Goal: Transaction & Acquisition: Purchase product/service

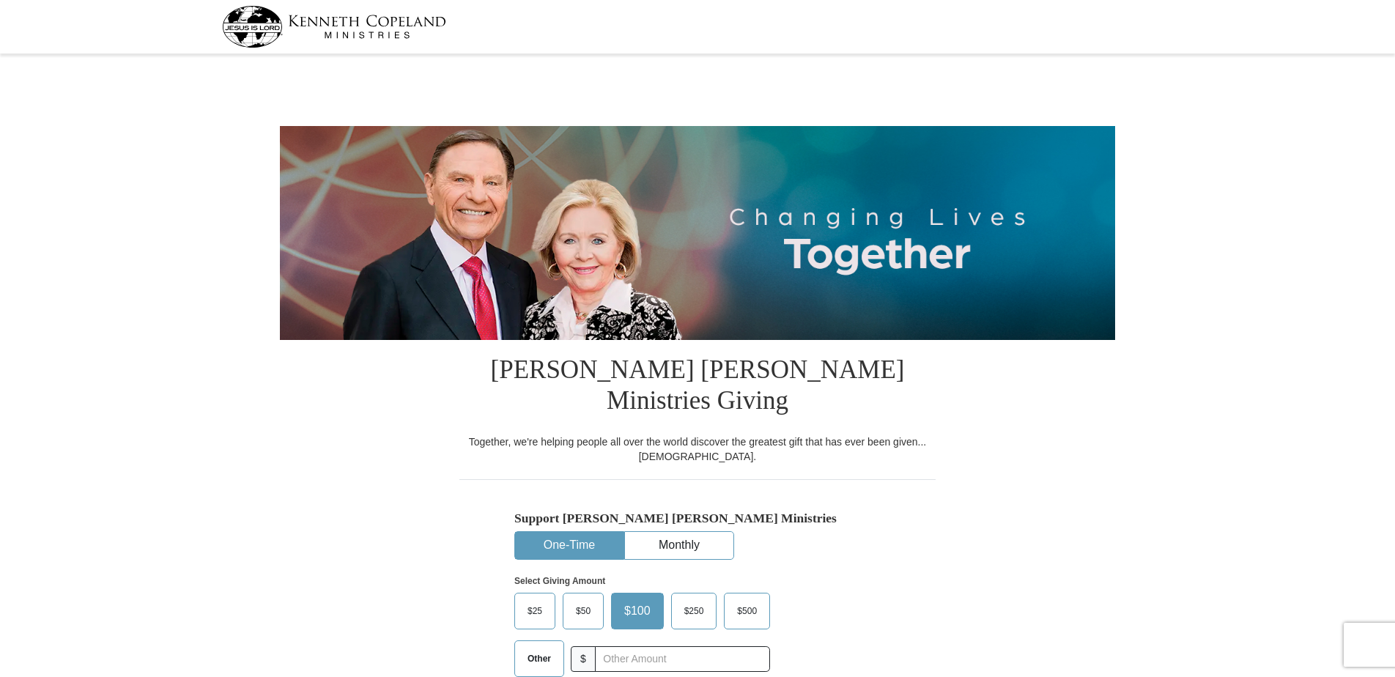
select select "[GEOGRAPHIC_DATA]"
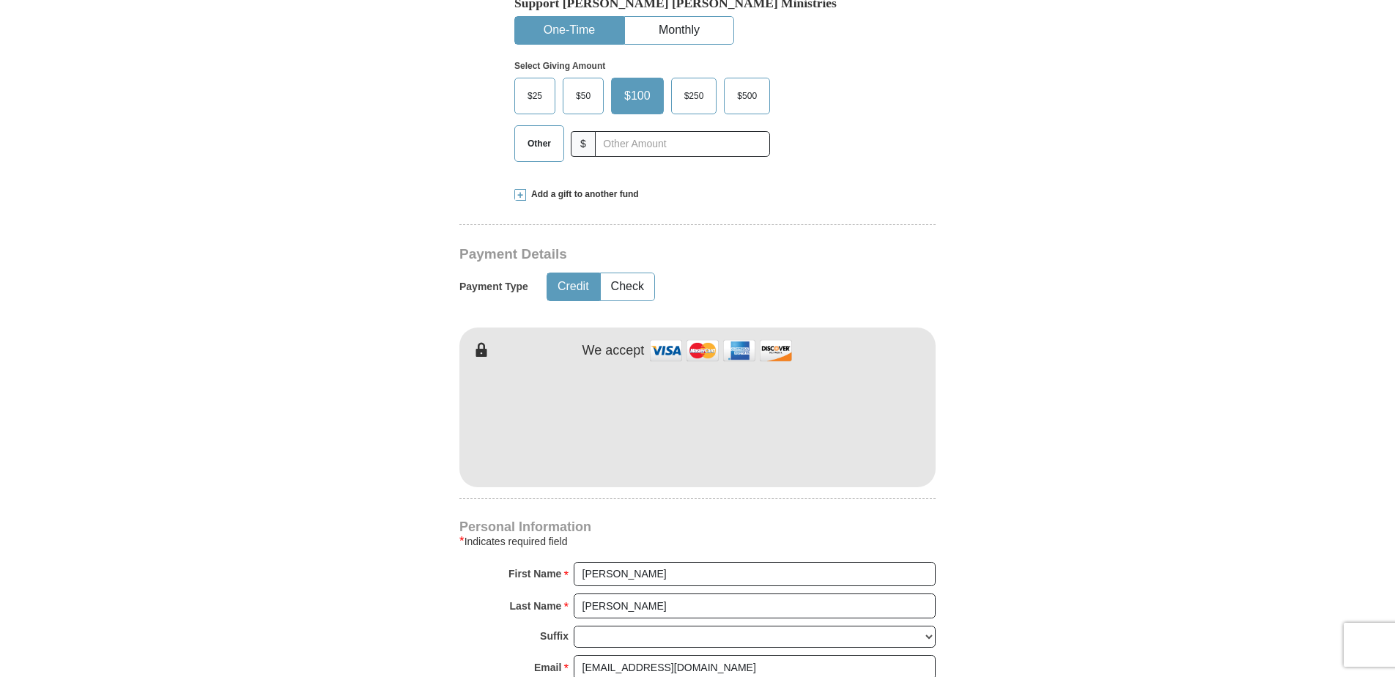
scroll to position [513, 0]
click at [536, 87] on span "$25" at bounding box center [534, 98] width 29 height 22
click at [0, 0] on input "$25" at bounding box center [0, 0] width 0 height 0
click at [520, 191] on span at bounding box center [520, 197] width 12 height 12
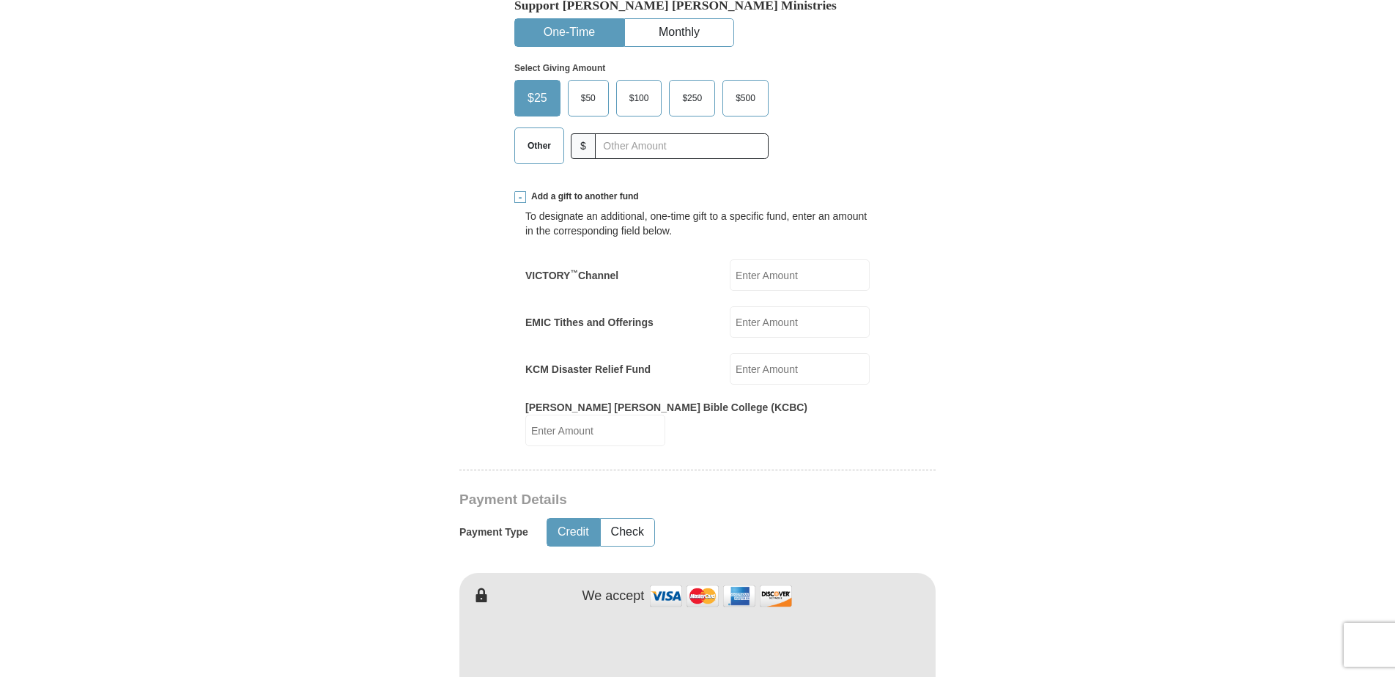
click at [809, 306] on input "EMIC Tithes and Offerings" at bounding box center [800, 322] width 140 height 32
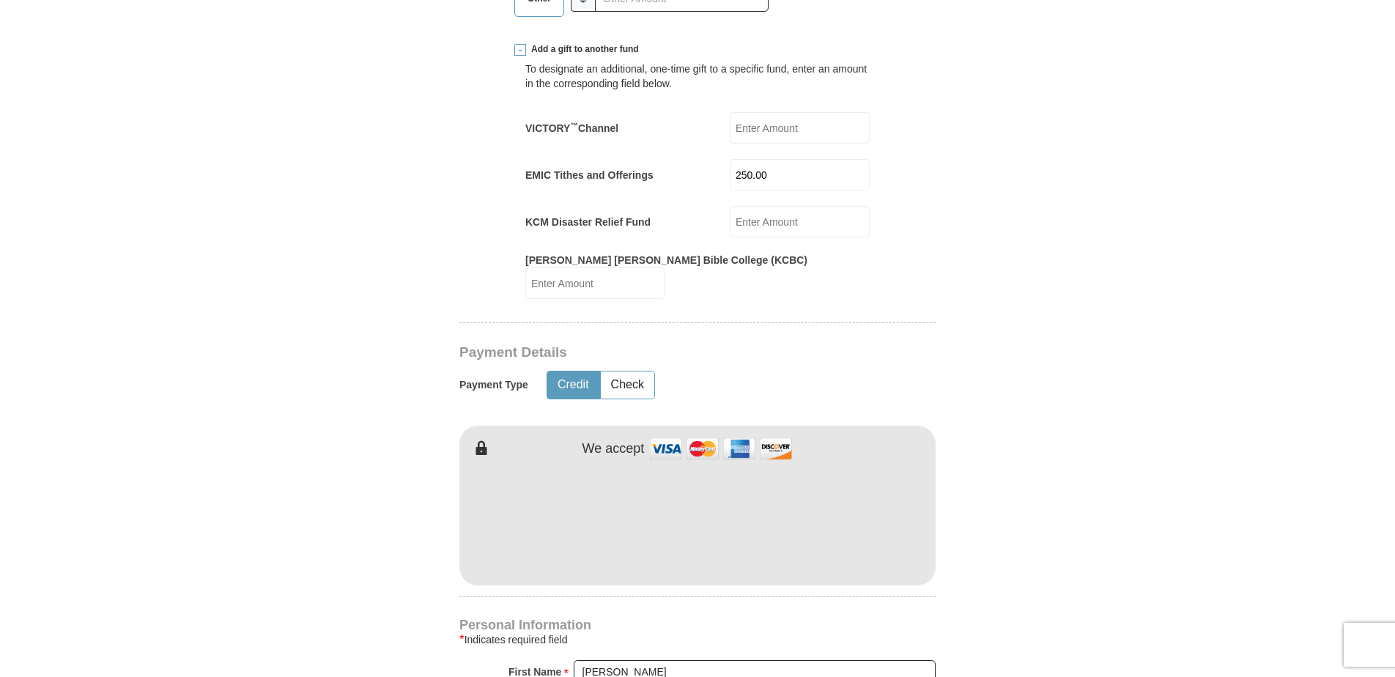
scroll to position [660, 0]
click at [753, 160] on input "250.00" at bounding box center [800, 176] width 140 height 32
type input "230.00"
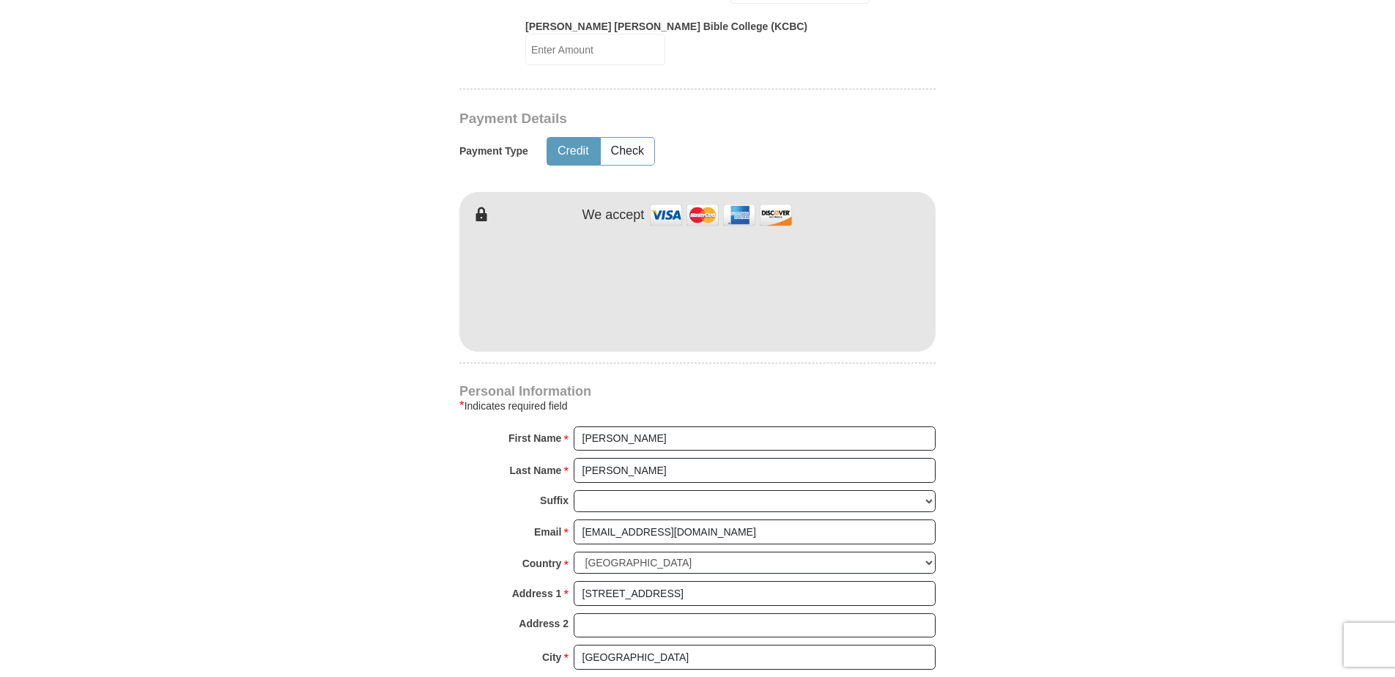
scroll to position [879, 0]
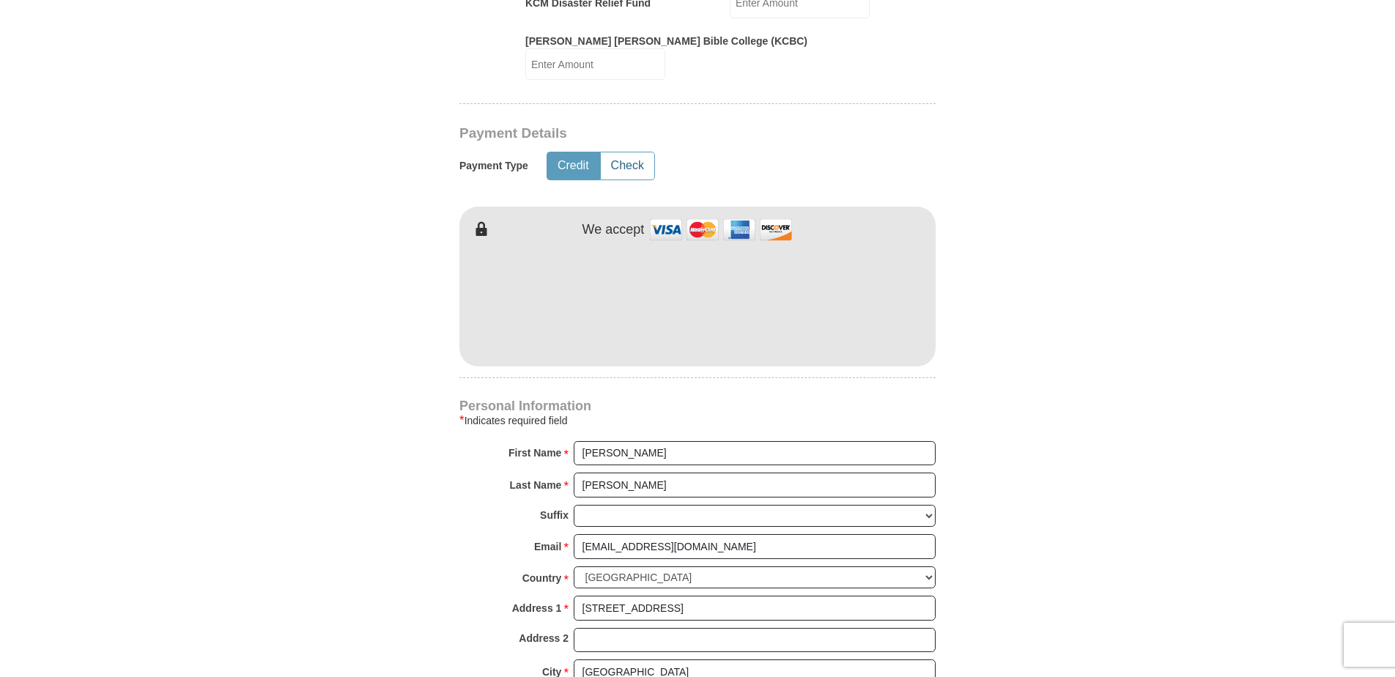
click at [616, 152] on button "Check" at bounding box center [627, 165] width 53 height 27
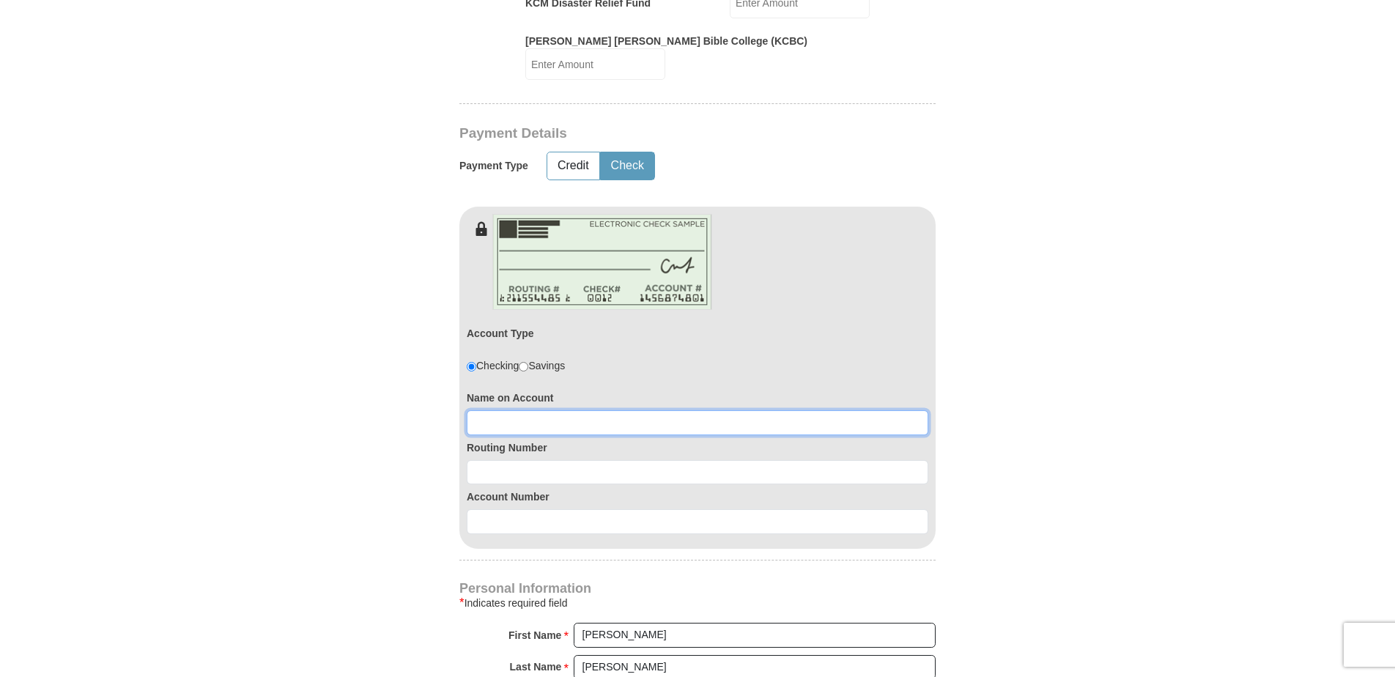
click at [517, 410] on input at bounding box center [698, 422] width 462 height 25
type input "Cynthia L. Benton"
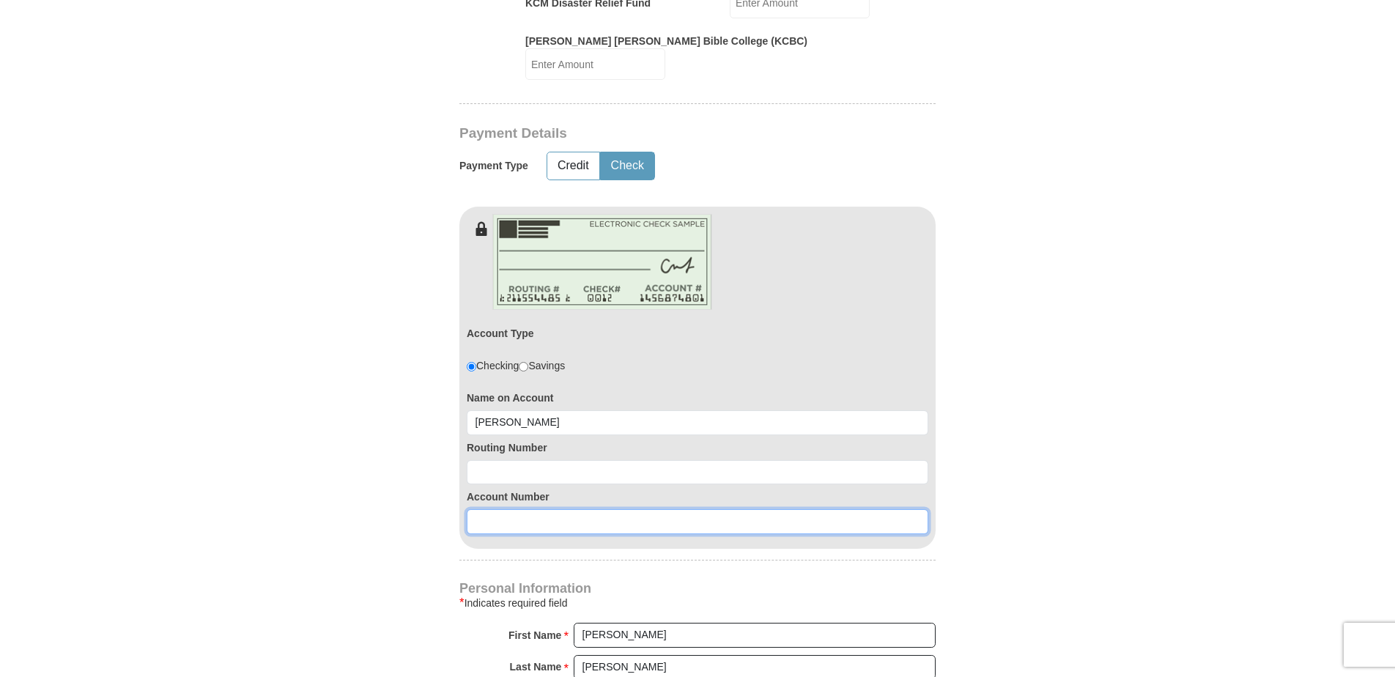
click at [484, 509] on input at bounding box center [698, 521] width 462 height 25
type input "7597025282"
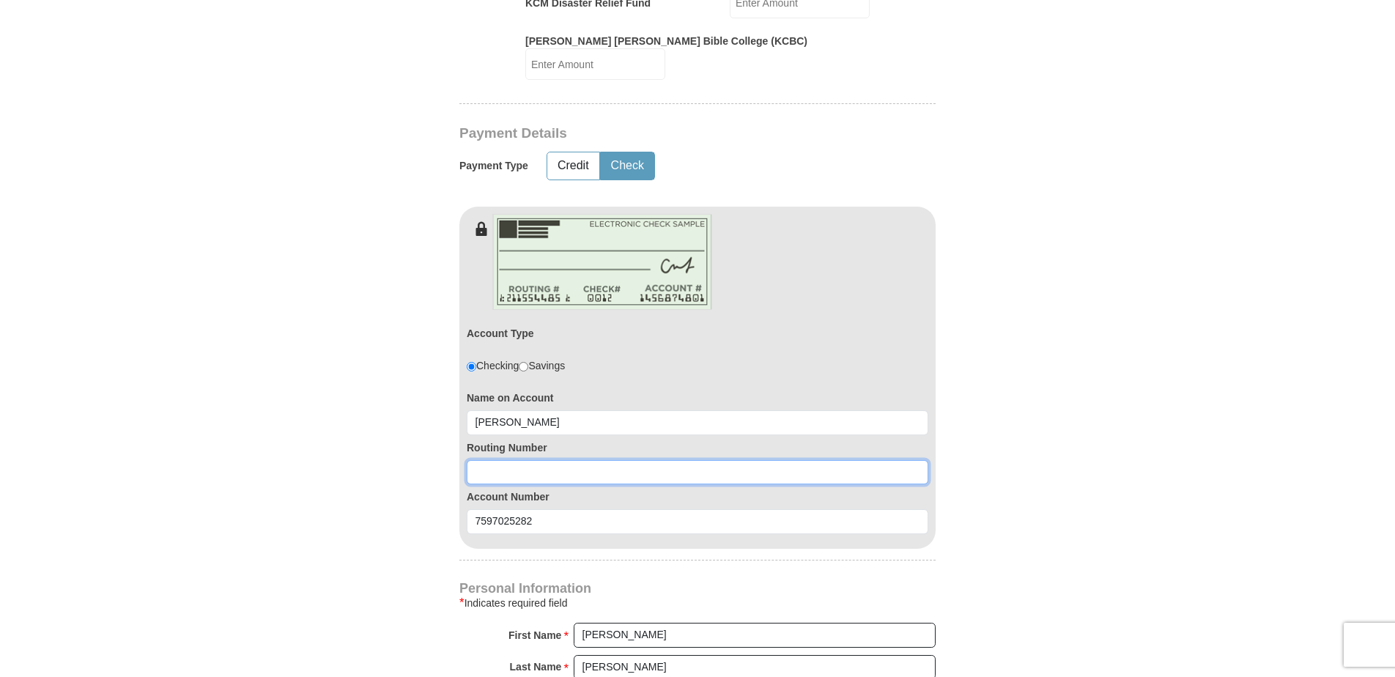
click at [510, 460] on input at bounding box center [698, 472] width 462 height 25
type input "111900659"
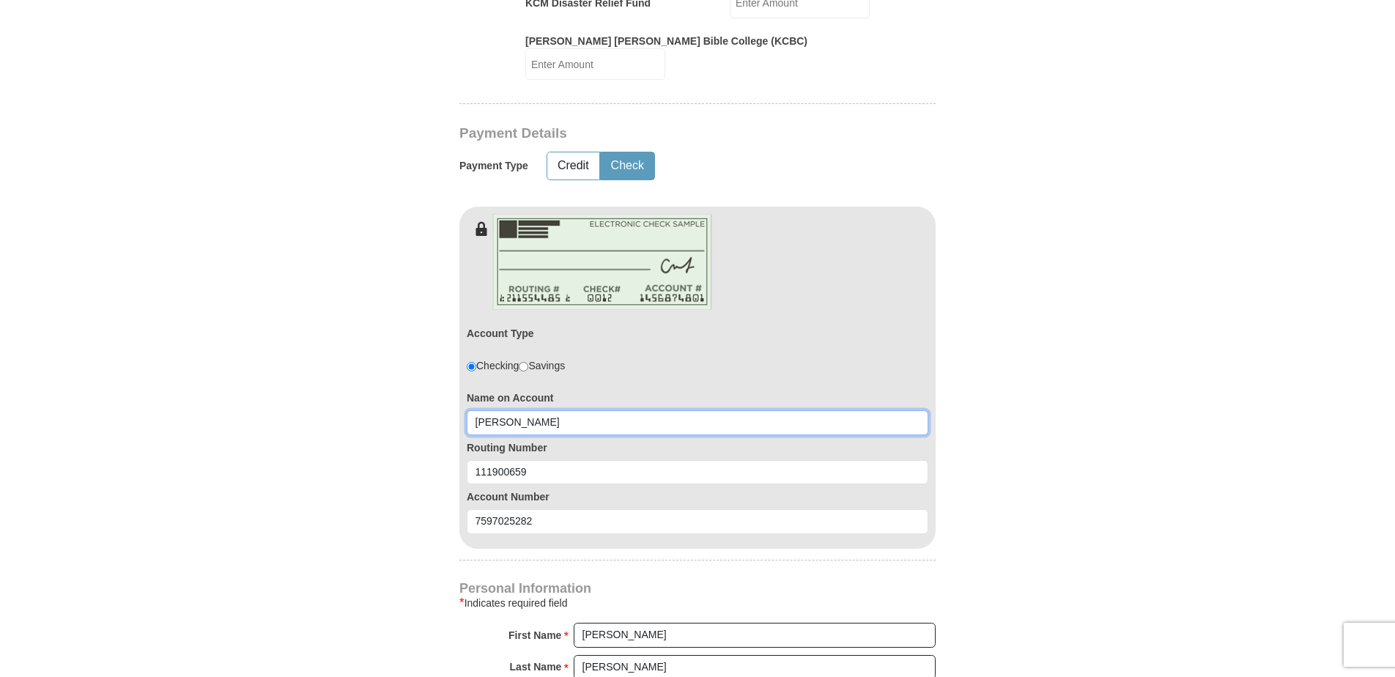
click at [520, 410] on input "Cynthia L. Benton" at bounding box center [698, 422] width 462 height 25
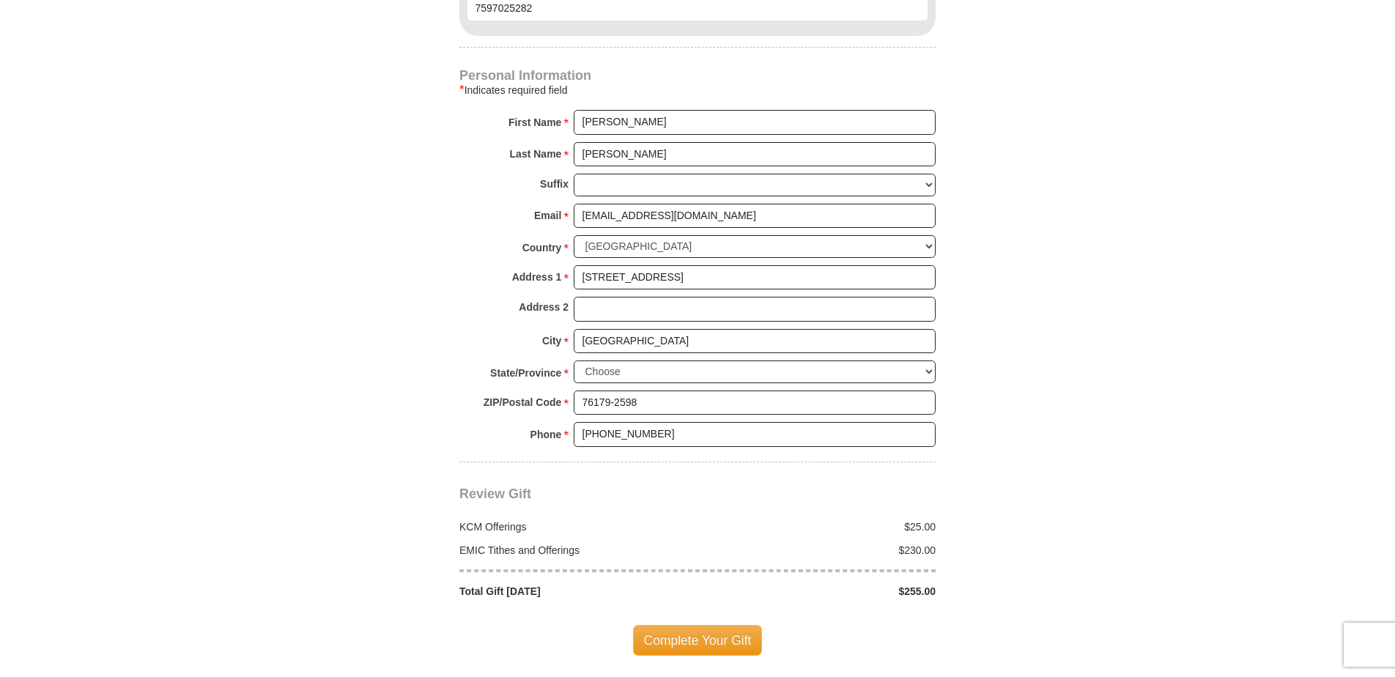
scroll to position [1466, 0]
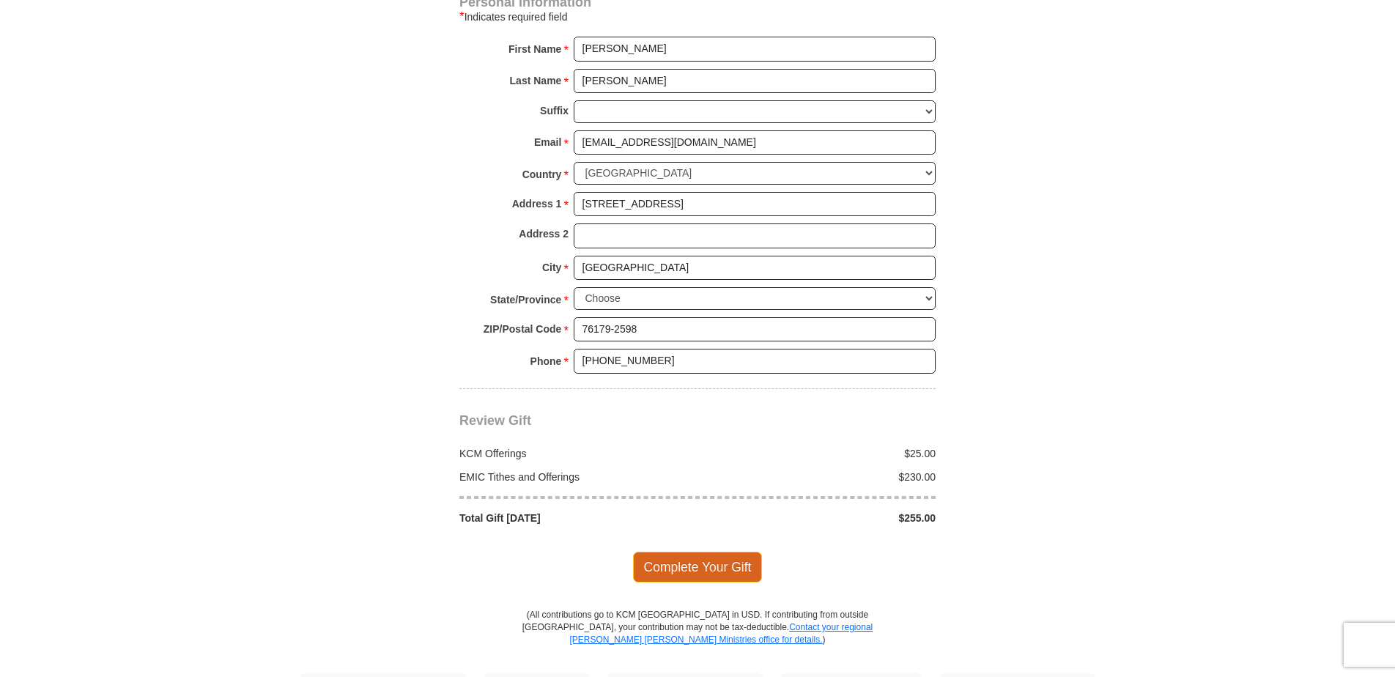
type input "Cynthia L Benton"
click at [706, 552] on span "Complete Your Gift" at bounding box center [698, 567] width 130 height 31
